Goal: Communication & Community: Answer question/provide support

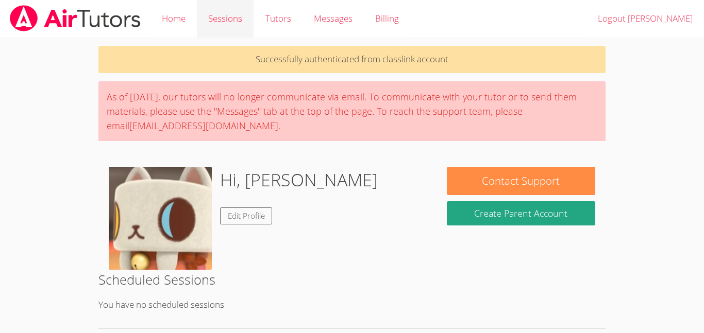
click at [236, 21] on link "Sessions" at bounding box center [225, 19] width 57 height 38
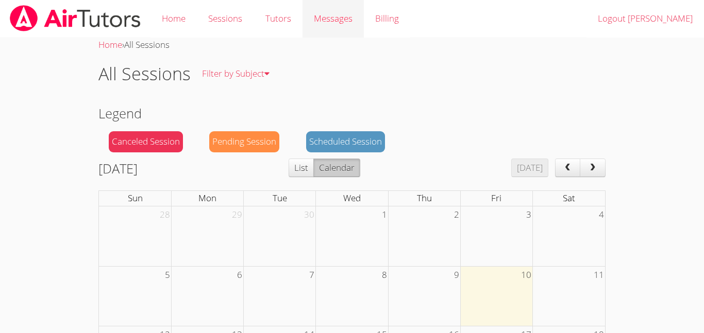
click at [341, 25] on div "Messages" at bounding box center [333, 18] width 39 height 15
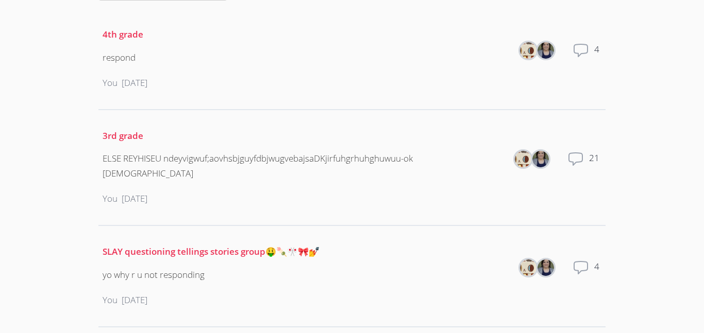
scroll to position [171, 0]
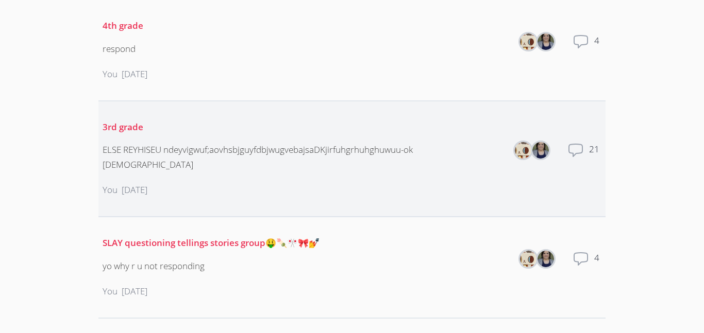
click at [311, 180] on div "You [DATE]" at bounding box center [303, 190] width 401 height 31
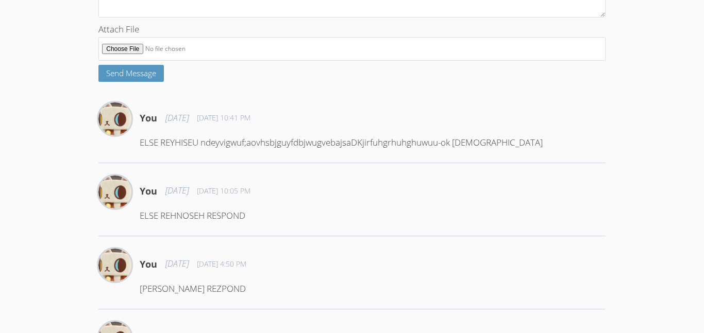
scroll to position [214, 0]
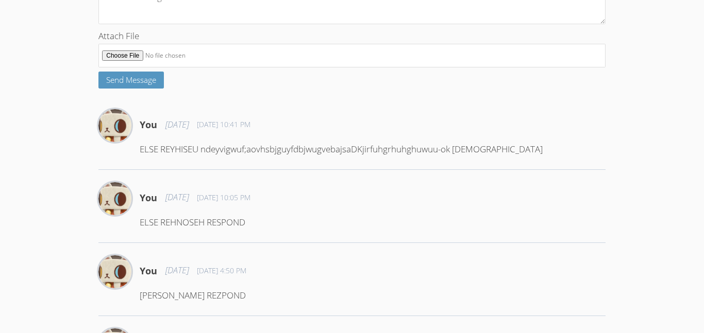
click at [254, 29] on div at bounding box center [351, 7] width 507 height 44
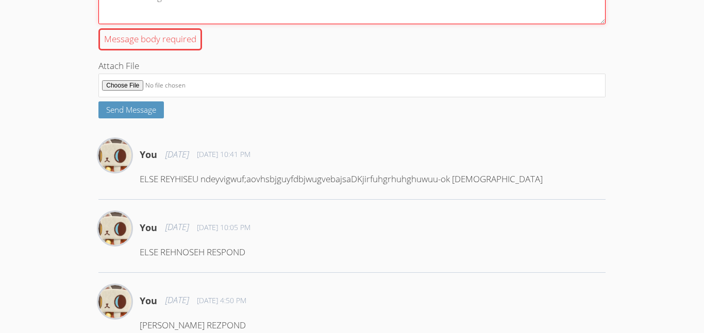
click at [202, 24] on textarea "Message body required" at bounding box center [351, 5] width 507 height 40
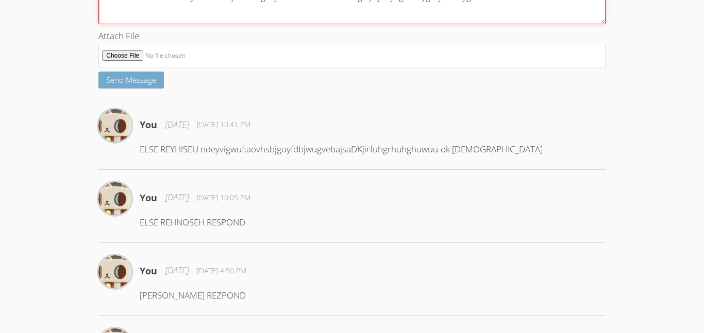
type textarea "EEELSEEBHNEYDEH&EJIH&r56e7j87rht6ghryu RESPOMD UNDHugfryujhdyegfhd7yg6fyhdueygb…"
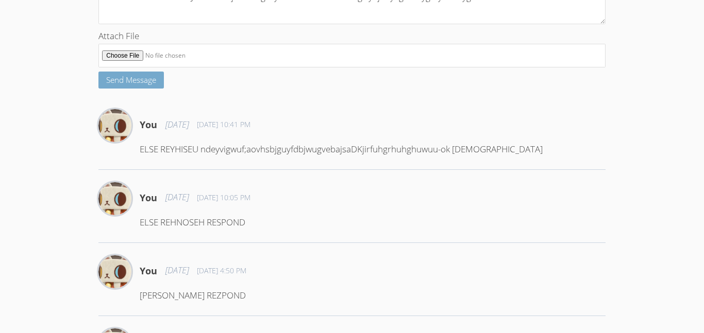
click at [121, 85] on span "Send Message" at bounding box center [131, 80] width 50 height 10
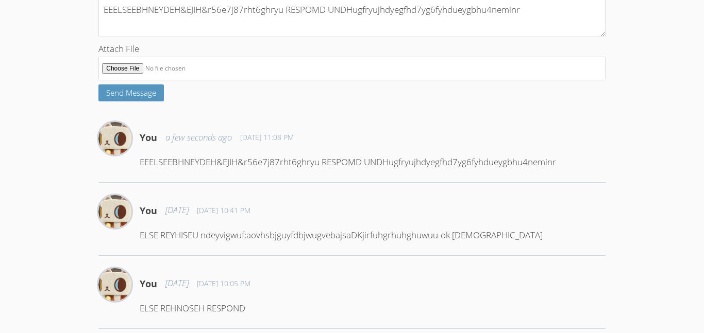
scroll to position [192, 0]
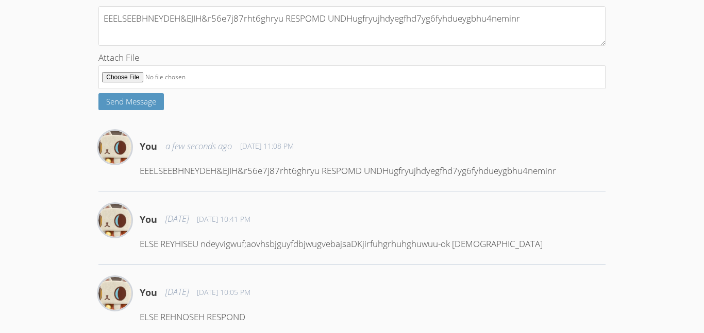
click at [137, 187] on div "You a few seconds ago Oct 10, 2025 11:08 PM EEELSEEBHNEYDEH&EJIH&r56e7j87rht6gh…" at bounding box center [351, 161] width 507 height 61
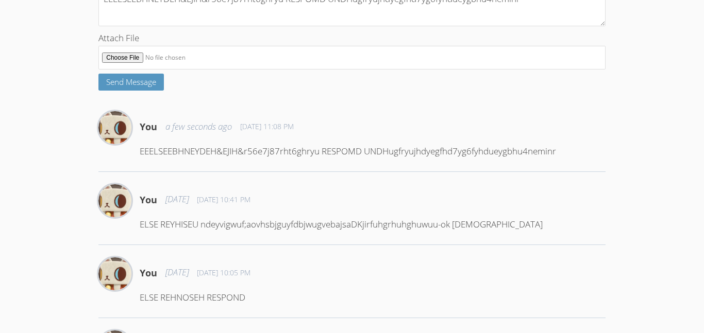
scroll to position [213, 0]
